Goal: Information Seeking & Learning: Learn about a topic

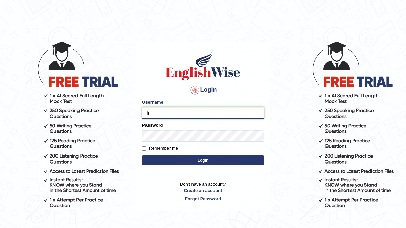
type input "frozan_parramatta"
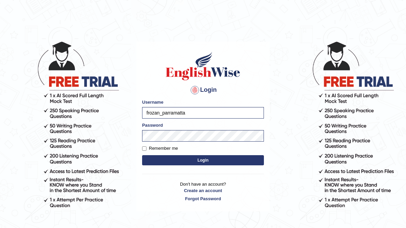
click at [203, 160] on button "Login" at bounding box center [203, 160] width 122 height 10
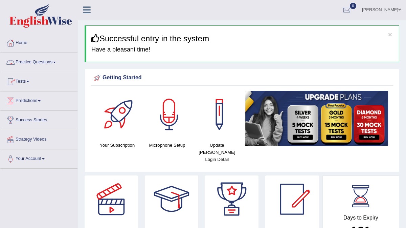
click at [37, 64] on link "Practice Questions" at bounding box center [38, 61] width 77 height 17
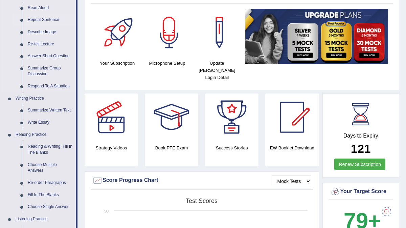
scroll to position [95, 0]
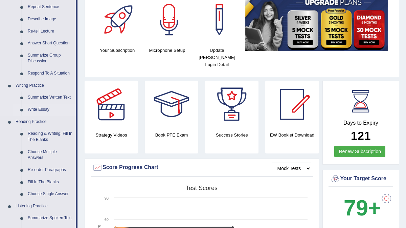
click at [41, 110] on link "Write Essay" at bounding box center [50, 110] width 51 height 12
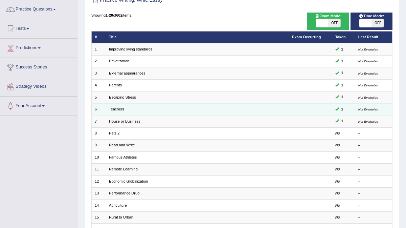
scroll to position [54, 0]
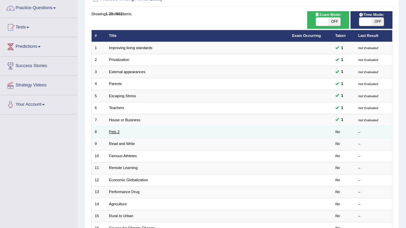
click at [115, 131] on link "Pets 2" at bounding box center [114, 132] width 10 height 4
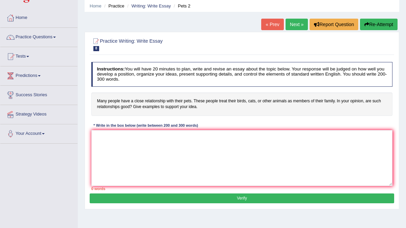
scroll to position [27, 0]
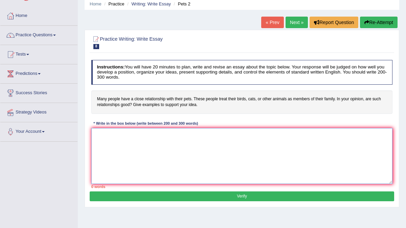
click at [110, 132] on textarea at bounding box center [242, 156] width 302 height 56
click at [102, 135] on textarea "The influence of having pets at home on our lives ingited numerouse" at bounding box center [242, 156] width 302 height 56
click at [241, 135] on textarea "The increasing influence of having pets at home on our lives ingited numerouse" at bounding box center [242, 156] width 302 height 56
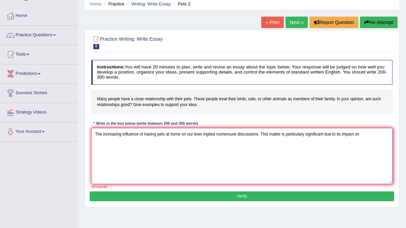
click at [157, 134] on textarea "The increasing influence of having pets at home on our lives ingited numerouse …" at bounding box center [242, 156] width 302 height 56
click at [118, 143] on textarea "The increasing influence of having close relationship with pets at home on our …" at bounding box center [242, 156] width 302 height 56
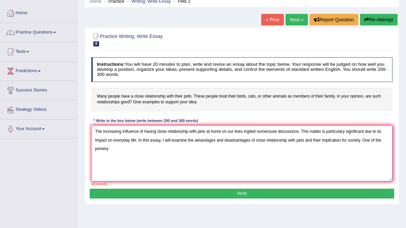
scroll to position [29, 0]
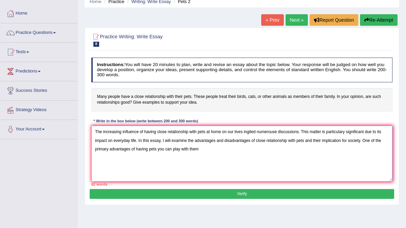
type textarea "The increasing influence of having close relationship with pets at home on our …"
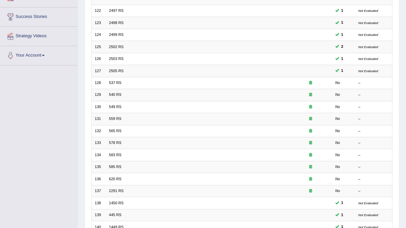
scroll to position [108, 0]
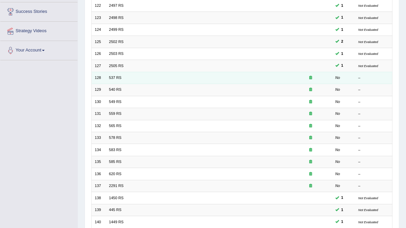
click at [132, 77] on td "537 RS" at bounding box center [197, 78] width 183 height 12
click at [116, 76] on link "537 RS" at bounding box center [115, 77] width 13 height 4
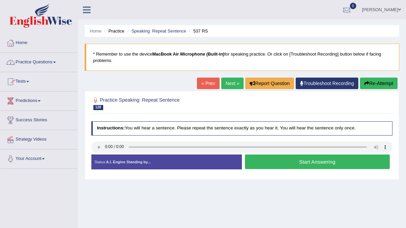
click at [47, 62] on link "Practice Questions" at bounding box center [38, 61] width 77 height 17
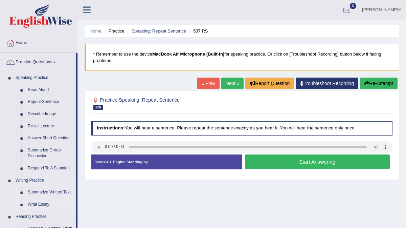
click at [44, 202] on link "Write Essay" at bounding box center [50, 204] width 51 height 12
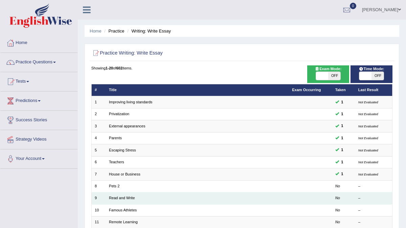
click at [127, 199] on td "Read and Write" at bounding box center [197, 198] width 183 height 12
click at [122, 196] on link "Read and Write" at bounding box center [122, 198] width 26 height 4
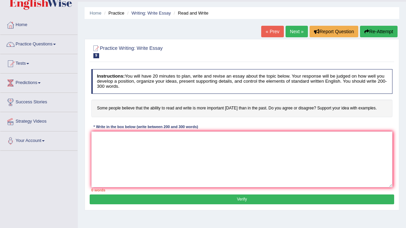
scroll to position [14, 0]
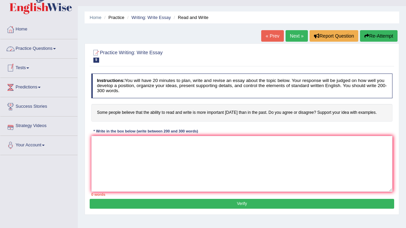
click at [46, 52] on link "Practice Questions" at bounding box center [38, 47] width 77 height 17
